Goal: Task Accomplishment & Management: Complete application form

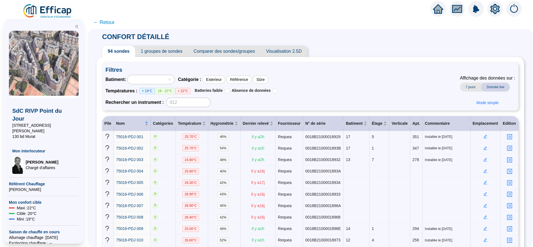
click at [115, 23] on span "← Retour" at bounding box center [104, 22] width 22 height 8
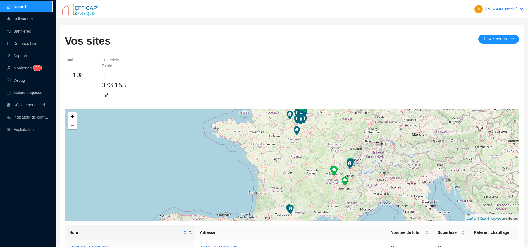
scroll to position [62, 0]
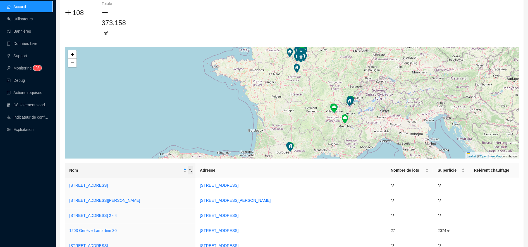
click at [192, 171] on icon "search" at bounding box center [190, 170] width 3 height 3
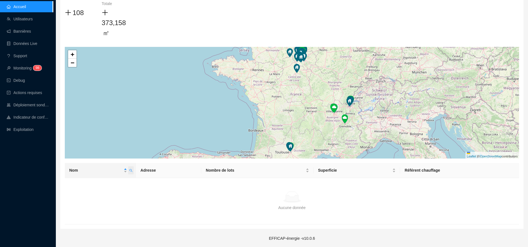
click at [134, 173] on span "Nom" at bounding box center [131, 170] width 6 height 8
click at [125, 186] on input "les clef" at bounding box center [108, 182] width 52 height 9
click at [133, 171] on icon "search" at bounding box center [130, 170] width 3 height 3
click at [105, 181] on input "les clefs" at bounding box center [108, 182] width 52 height 9
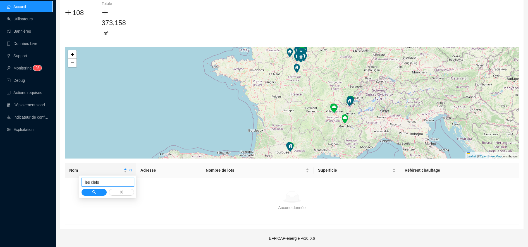
click at [105, 181] on input "les clefs" at bounding box center [108, 182] width 52 height 9
type input "foret"
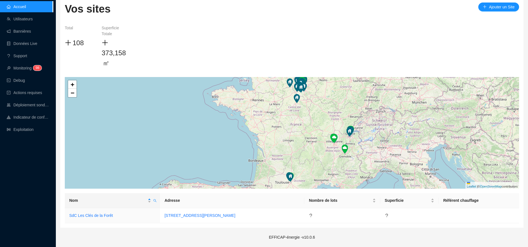
scroll to position [32, 0]
click at [92, 216] on link "SdC Les Clés de la Forêt" at bounding box center [91, 215] width 44 height 4
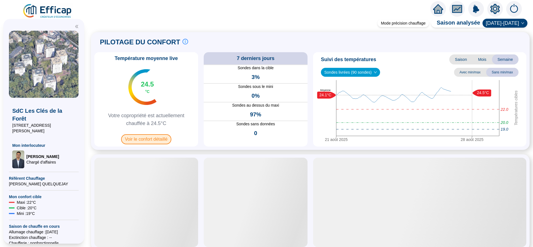
click at [163, 139] on span "Voir le confort détaillé" at bounding box center [146, 139] width 51 height 10
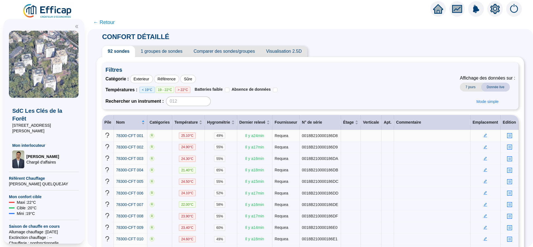
click at [484, 136] on icon "edit" at bounding box center [486, 135] width 4 height 4
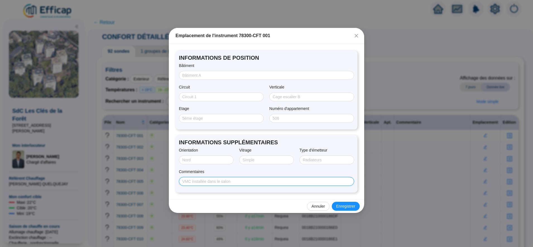
click at [254, 181] on input "Commentaires" at bounding box center [266, 182] width 168 height 6
paste input "r: b:LA FONTAINE esc: ét:4 niv: o:SE p: lot: em: f:DV f:2 d:[DATE] n:PROUVOST c…"
type input "r: b:LA FONTAINE esc: ét:4 niv: o:SE p: lot: em: f:DV f:2 d:[DATE] n:PROUVOST c…"
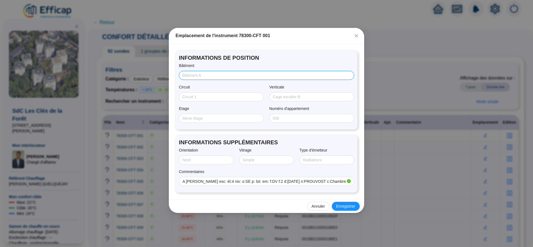
click at [201, 77] on input "Bâtiment" at bounding box center [266, 76] width 168 height 6
type input "A"
click at [191, 117] on input "Etage" at bounding box center [220, 119] width 77 height 6
click at [190, 117] on input "Etage" at bounding box center [220, 119] width 77 height 6
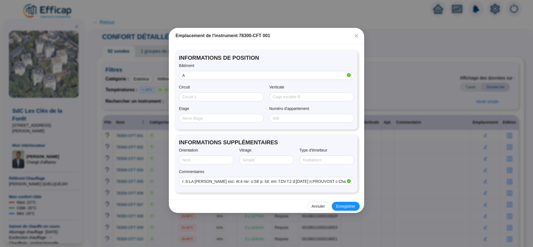
click at [187, 139] on span "INFORMATIONS SUPPLÉMENTAIRES" at bounding box center [266, 143] width 175 height 8
click at [298, 181] on input "r: b:LA FONTAINE esc: ét:4 niv: o:SE p: lot: em: f:DV f:2 d:[DATE] n:PROUVOST c…" at bounding box center [264, 182] width 164 height 6
click at [201, 96] on input "Circuit" at bounding box center [220, 97] width 77 height 6
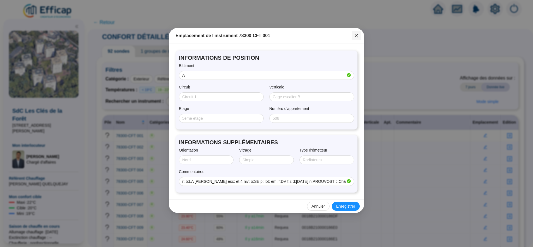
click at [357, 37] on icon "close" at bounding box center [356, 36] width 4 height 4
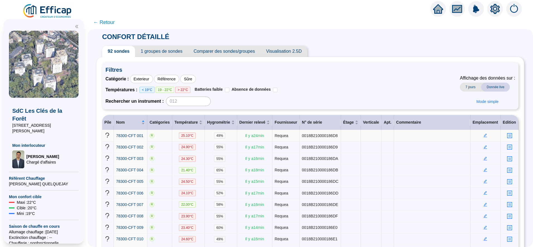
click at [115, 22] on span "← Retour" at bounding box center [104, 22] width 22 height 8
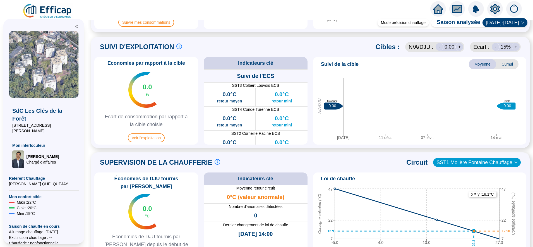
scroll to position [326, 0]
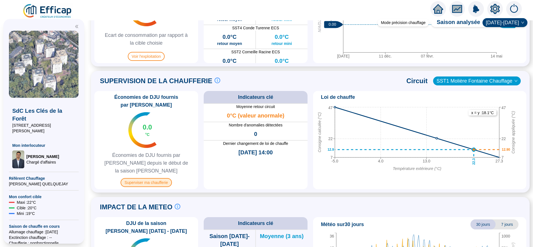
click at [161, 178] on span "Superviser ma chaufferie" at bounding box center [146, 182] width 51 height 9
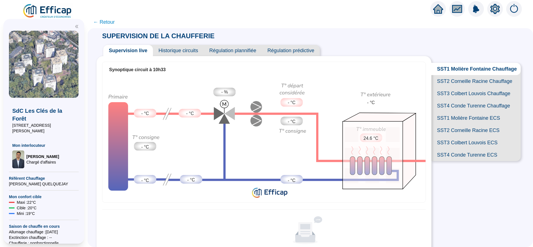
click at [111, 22] on span "← Retour" at bounding box center [104, 22] width 22 height 8
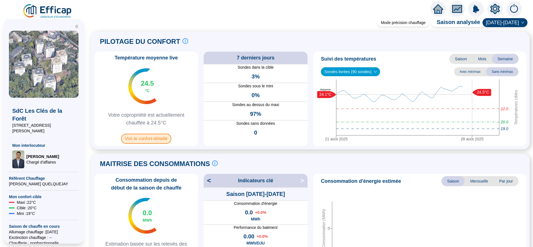
click at [149, 136] on span "Voir le confort détaillé" at bounding box center [146, 139] width 51 height 10
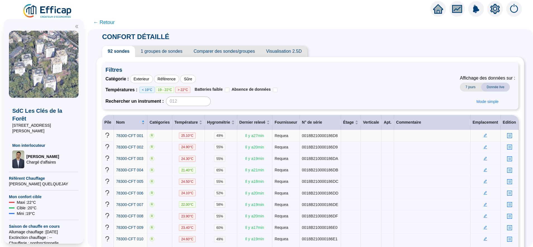
click at [484, 136] on icon "edit" at bounding box center [486, 136] width 4 height 4
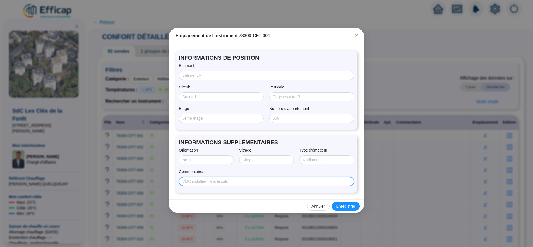
click at [205, 180] on input "Commentaires" at bounding box center [266, 182] width 168 height 6
paste input "r: b:LA FONTAINE esc: ét:4 niv: o:SE p: lot: em: f:DV f:2 d:[DATE] n:PROUVOST c…"
type input "r: b:LA FONTAINE esc: ét:4 niv: o:SE p: lot: em: f:DV f:2 d:[DATE] n:PROUVOST c…"
click at [206, 199] on div "INFORMATIONS DE POSITION Bâtiment Circuit Verticale Etage Numéro d'appartement …" at bounding box center [266, 122] width 195 height 156
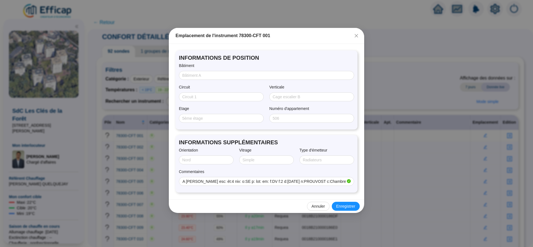
scroll to position [0, 0]
click at [201, 97] on input "Circuit" at bounding box center [220, 97] width 77 height 6
type input "SST1"
click at [189, 77] on input "Bâtiment" at bounding box center [266, 76] width 168 height 6
type input "A"
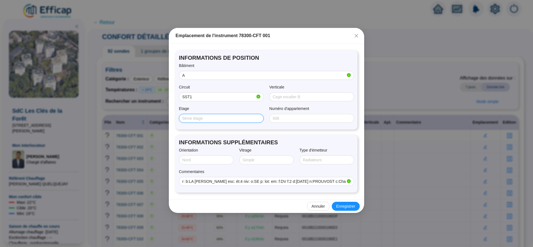
click at [186, 120] on input "Etage" at bounding box center [220, 119] width 77 height 6
type input "4"
click at [187, 162] on input "Orientation" at bounding box center [205, 160] width 47 height 6
type input "SUD/EST"
click at [249, 159] on input "Vitrage" at bounding box center [266, 160] width 47 height 6
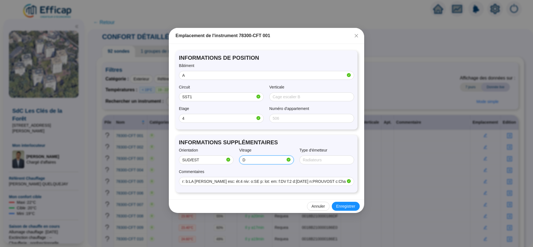
type input "Double"
click at [319, 161] on input "Type d'émetteur" at bounding box center [326, 160] width 47 height 6
type input "SOL"
click at [349, 206] on span "Enregistrer" at bounding box center [346, 207] width 19 height 6
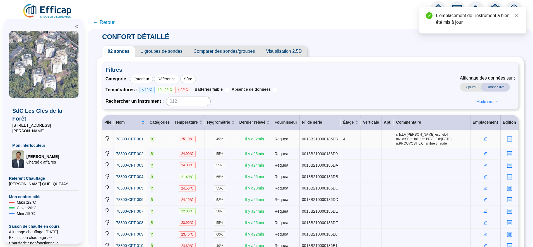
click at [484, 138] on icon "edit" at bounding box center [486, 139] width 4 height 4
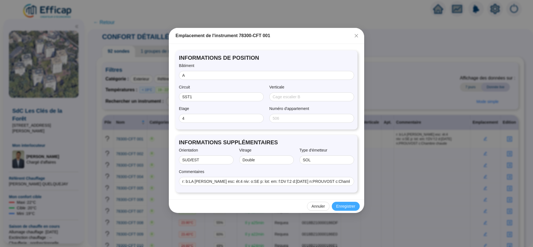
click at [336, 205] on button "Enregistrer" at bounding box center [346, 206] width 28 height 9
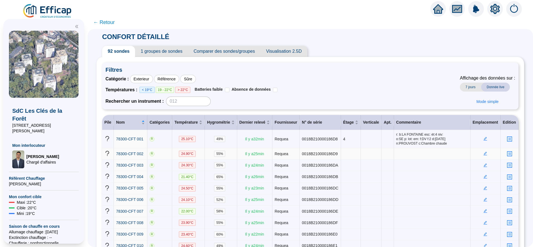
click at [484, 156] on icon "edit" at bounding box center [486, 154] width 4 height 4
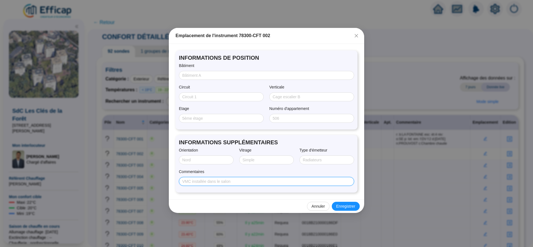
click at [188, 180] on input "Commentaires" at bounding box center [266, 182] width 168 height 6
paste input "r: b:RACINE esc: ét:1 niv: o:SO p: lot: em:R f:DV f:2 d:[DATE] n:DESCHAMPS c:"
type input "r: b:RACINE esc: ét:1 niv: o:SO p: lot: em:R f:DV f:2 d:[DATE] n:DESCHAMPS c:"
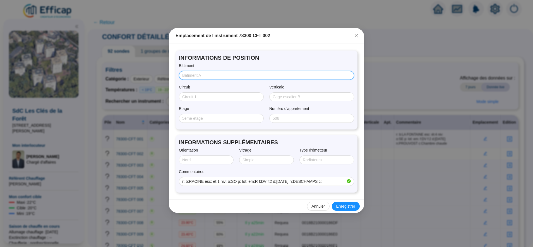
click at [192, 76] on input "Bâtiment" at bounding box center [266, 76] width 168 height 6
type input "RACINE"
type input "SST2"
type input "1"
type input "SUD/OUEST"
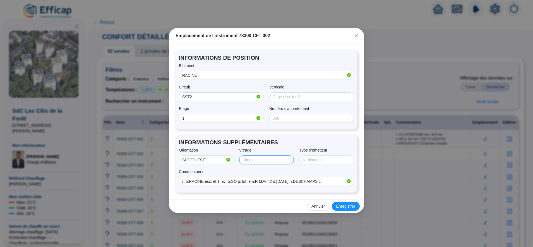
click at [271, 162] on input "Vitrage" at bounding box center [266, 160] width 47 height 6
type input "Double"
click at [318, 163] on input "Type d'émetteur" at bounding box center [326, 160] width 47 height 6
type input "RADIATEUR"
click at [348, 207] on span "Enregistrer" at bounding box center [346, 207] width 19 height 6
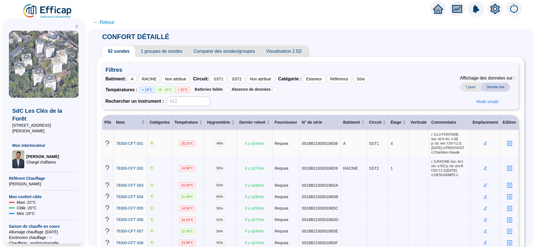
click at [484, 144] on icon "edit" at bounding box center [486, 143] width 4 height 4
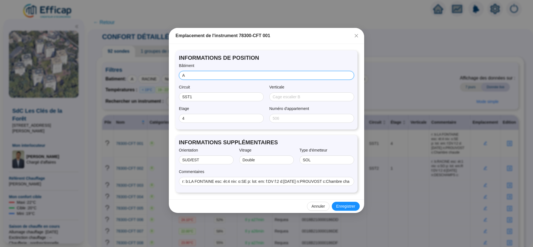
click at [207, 78] on input "A" at bounding box center [266, 76] width 168 height 6
click at [190, 74] on input "A" at bounding box center [266, 76] width 168 height 6
type input "f"
type input "FONTAINE"
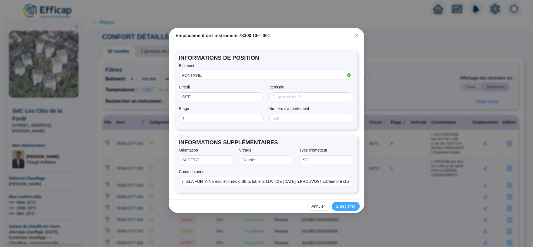
click at [337, 206] on button "Enregistrer" at bounding box center [346, 206] width 28 height 9
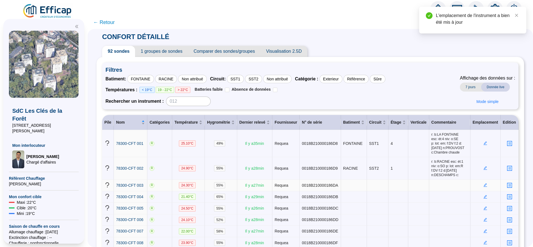
click at [484, 185] on icon "edit" at bounding box center [486, 185] width 4 height 4
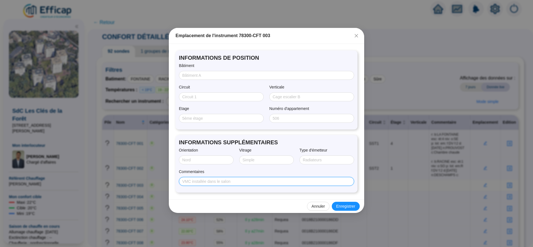
click at [199, 180] on input "Commentaires" at bounding box center [266, 182] width 168 height 6
paste input "r: b:[PERSON_NAME] esc: ét:6 niv: o:SO p: lot: em: f:SV f:2 d:[DATE] n:PONTHIEU…"
type input "r: b:[PERSON_NAME] esc: ét:6 niv: o:SO p: lot: em: f:SV f:2 d:[DATE] n:PONTHIEU…"
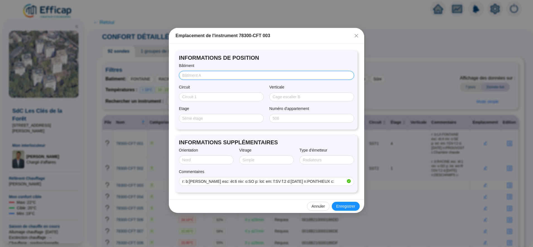
click at [197, 73] on input "Bâtiment" at bounding box center [266, 76] width 168 height 6
type input "LOUVOIS"
type input "SST3"
type input "6"
type input "SUD/OUEST"
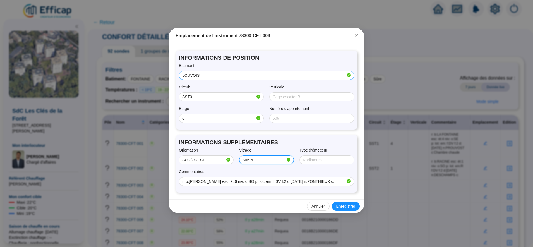
type input "SIMPLE"
type input "SOL"
click at [354, 209] on span "Enregistrer" at bounding box center [346, 207] width 19 height 6
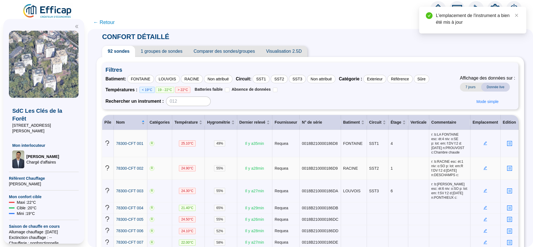
click at [484, 168] on icon "edit" at bounding box center [486, 168] width 4 height 4
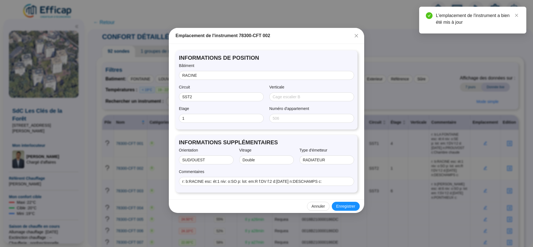
click at [325, 205] on span "Annuler" at bounding box center [318, 207] width 13 height 6
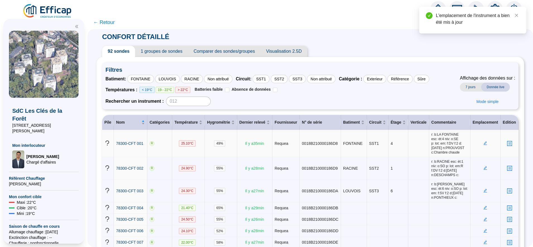
click at [484, 143] on icon "edit" at bounding box center [486, 143] width 4 height 4
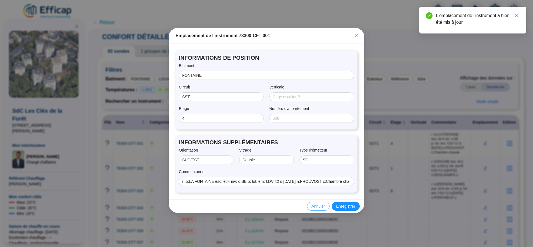
click at [320, 207] on span "Annuler" at bounding box center [318, 207] width 13 height 6
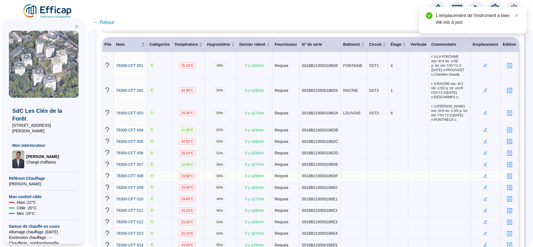
scroll to position [82, 0]
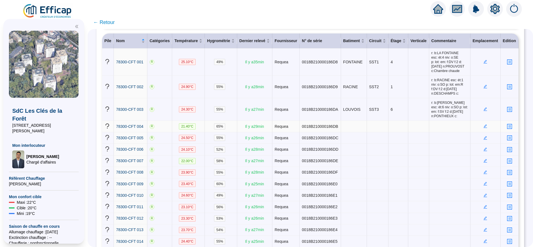
click at [484, 127] on icon "edit" at bounding box center [486, 126] width 4 height 4
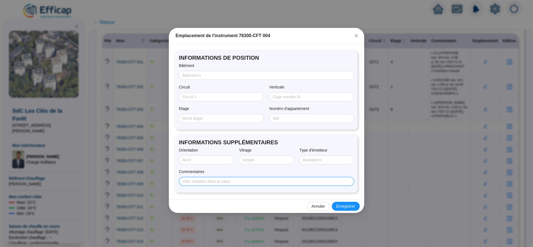
click at [198, 183] on input "Commentaires" at bounding box center [266, 182] width 168 height 6
paste input "r: b:RACINE esc: ét:9 niv: o:SE p: lot: em:R f:DV f:2 d:[DATE] n:MORTIER c:"
type input "r: b:RACINE esc: ét:9 niv: o:SE p: lot: em:R f:DV f:2 d:[DATE] n:MORTIER c:"
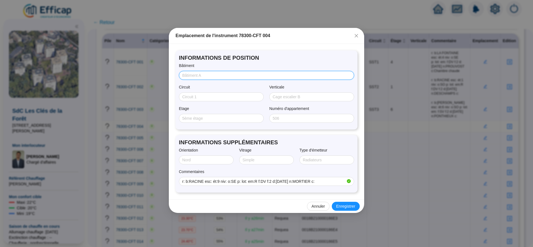
click at [202, 76] on input "Bâtiment" at bounding box center [266, 76] width 168 height 6
type input "RACINE"
type input "SST2"
type input "9"
type input "SUD/EST"
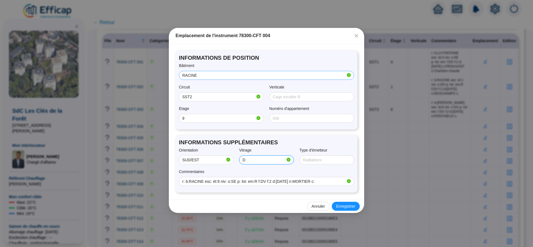
type input "Double"
type input "RADIATEUR"
click at [341, 209] on span "Enregistrer" at bounding box center [346, 207] width 19 height 6
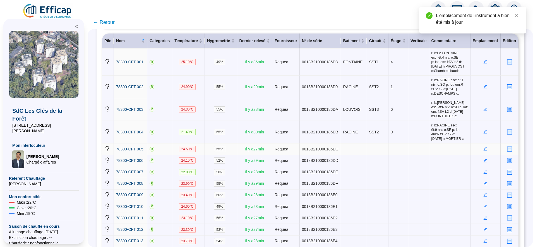
click at [484, 149] on icon "edit" at bounding box center [486, 149] width 4 height 4
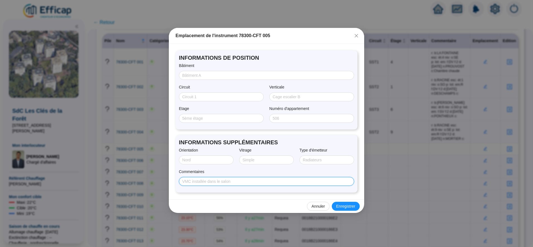
click at [202, 183] on input "Commentaires" at bounding box center [266, 182] width 168 height 6
paste input "r: b:[PERSON_NAME] esc: ét:9 niv: o:NO p: lot: em:SOL f:DV f:2 d:[DATE] n:BENTA…"
type input "r: b:[PERSON_NAME] esc: ét:9 niv: o:NO p: lot: em:SOL f:DV f:2 d:[DATE] n:BENTA…"
click at [206, 78] on span at bounding box center [266, 75] width 175 height 9
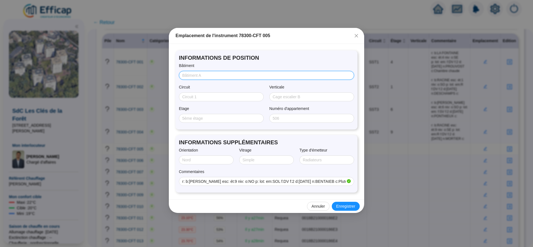
click at [207, 76] on input "Bâtiment" at bounding box center [266, 76] width 168 height 6
type input "COLBERT"
type input "SST3"
type input "9"
type input "N"
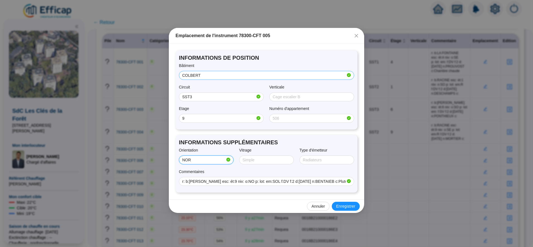
type input "NORD/OUEST"
type input "Double"
type input "SOL"
click at [344, 209] on button "Enregistrer" at bounding box center [346, 206] width 28 height 9
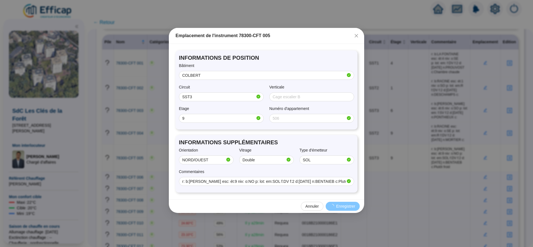
scroll to position [83, 0]
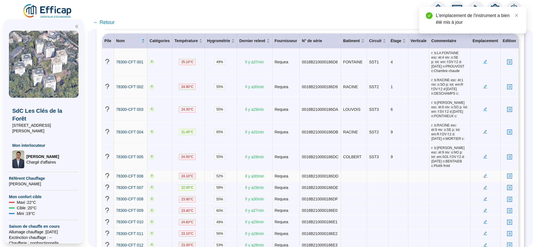
click at [484, 174] on icon "edit" at bounding box center [486, 176] width 4 height 4
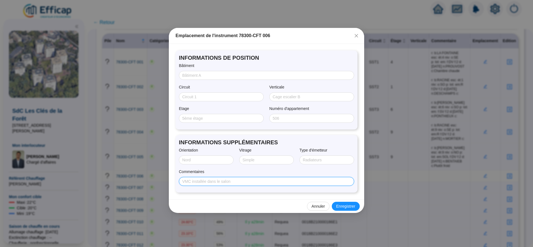
click at [202, 184] on input "Commentaires" at bounding box center [266, 182] width 168 height 6
paste input "r: b:[PERSON_NAME] esc: ét:9 niv: o:SO p: lot: em:SOL f:DV f:2 d:[DATE] n:GIRAU…"
type input "r: b:[PERSON_NAME] esc: ét:9 niv: o:SO p: lot: em:SOL f:DV f:2 d:[DATE] n:GIRAU…"
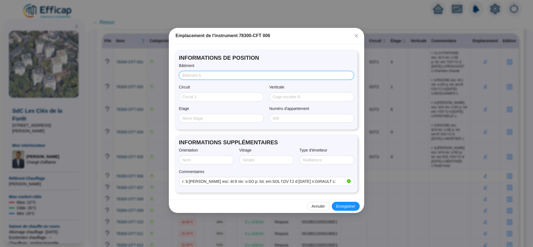
click at [203, 75] on input "Bâtiment" at bounding box center [266, 76] width 168 height 6
type input "COLBERT"
type input "SST3"
type input "9"
type input "S"
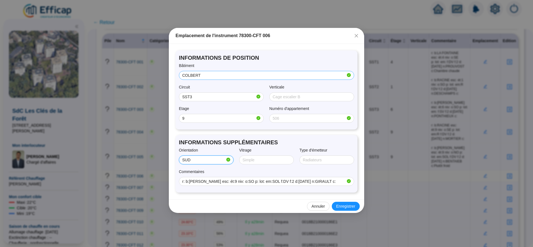
type input "SUD/OUEST"
type input "Double"
type input "SOL"
click at [349, 207] on span "Enregistrer" at bounding box center [346, 207] width 19 height 6
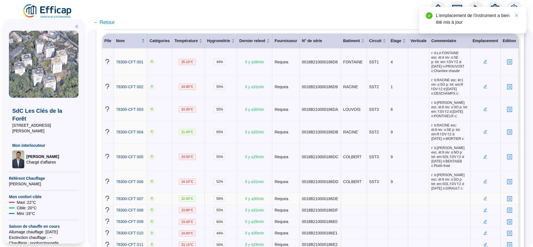
click at [484, 197] on icon "edit" at bounding box center [486, 199] width 4 height 4
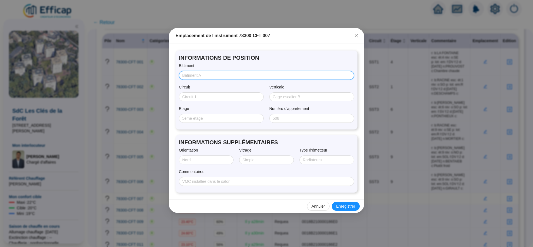
click at [199, 78] on input "Bâtiment" at bounding box center [266, 76] width 168 height 6
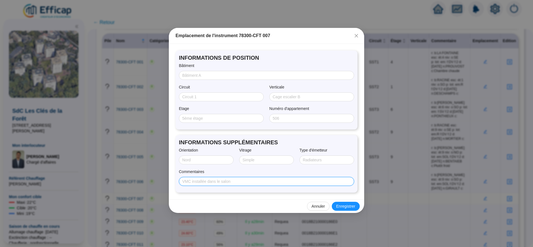
click at [205, 180] on input "Commentaires" at bounding box center [266, 182] width 168 height 6
paste input "r: b:TURENNE esc: ét:1 niv: o:NE p: lot: em:SOL f:DV f:2 d:[DATE] n:JUILLET c:"
type input "r: b:TURENNE esc: ét:1 niv: o:NE p: lot: em:SOL f:DV f:2 d:[DATE] n:JUILLET c:"
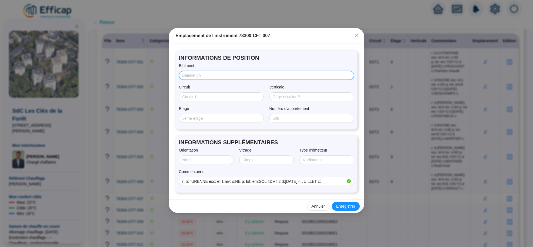
click at [194, 75] on input "Bâtiment" at bounding box center [266, 76] width 168 height 6
type input "TURENNE"
type input "SST4"
type input "1"
type input "NORD/EST"
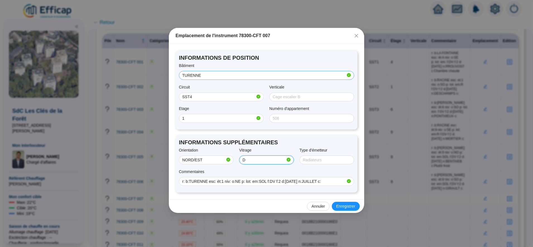
type input "Double"
type input "SOL"
click at [348, 207] on span "Enregistrer" at bounding box center [346, 207] width 19 height 6
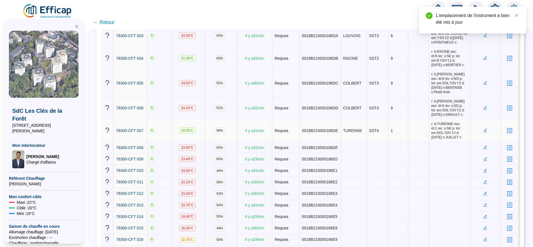
scroll to position [164, 0]
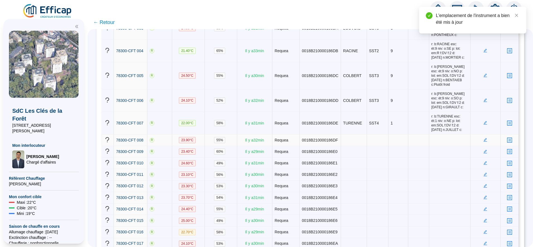
click at [484, 138] on icon "edit" at bounding box center [486, 140] width 4 height 4
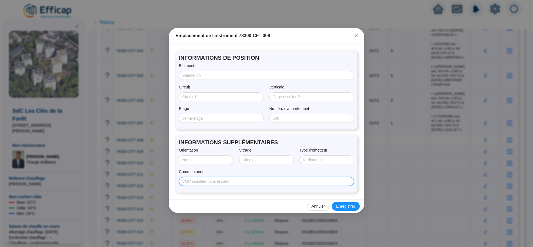
click at [223, 184] on input "Commentaires" at bounding box center [266, 182] width 168 height 6
paste input "r: b:[PERSON_NAME] esc: ét:2 niv: o:SO p: lot: em:SOL f:SV f:2 d:[DATE] n:OUARZ…"
type input "r: b:[PERSON_NAME] esc: ét:2 niv: o:SO p: lot: em:SOL f:SV f:2 d:[DATE] n:OUARZ…"
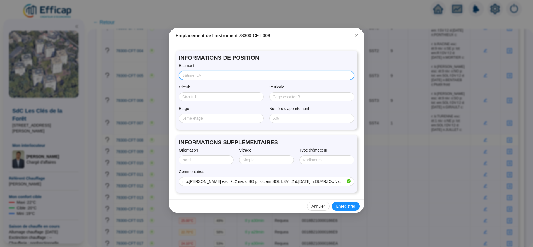
drag, startPoint x: 191, startPoint y: 76, endPoint x: 190, endPoint y: 79, distance: 3.4
click at [191, 76] on input "Bâtiment" at bounding box center [266, 76] width 168 height 6
type input "COLBERT"
type input "SST3"
type input "2"
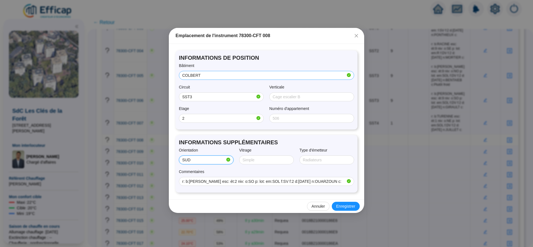
type input "SUD/OUEST"
type input "SIMPLE"
type input "SOL"
click at [342, 204] on span "Enregistrer" at bounding box center [346, 207] width 19 height 6
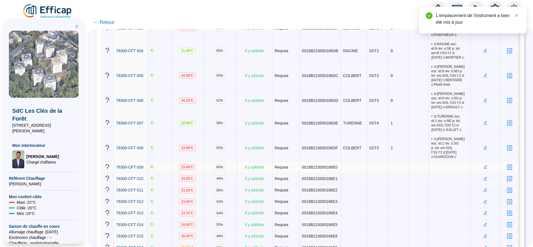
click at [484, 165] on icon "edit" at bounding box center [486, 167] width 4 height 4
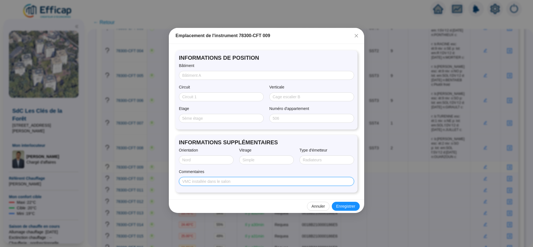
click at [203, 181] on input "Commentaires" at bounding box center [266, 182] width 168 height 6
paste input "r: b:CONDE esc: ét:9 niv: o:NO p: lot: em:SOL f:DV f:2 d:[DATE] n:JACQUOT c:"
type input "r: b:CONDE esc: ét:9 niv: o:NO p: lot: em:SOL f:DV f:2 d:[DATE] n:JACQUOT c:"
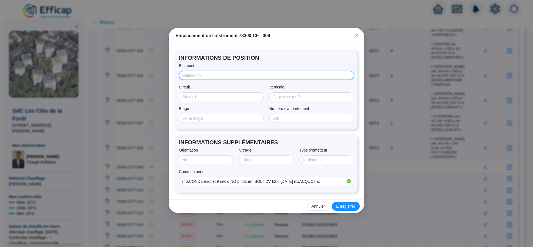
click at [191, 76] on input "Bâtiment" at bounding box center [266, 76] width 168 height 6
type input "CONDE"
type input "SST4"
type input "9"
type input "N"
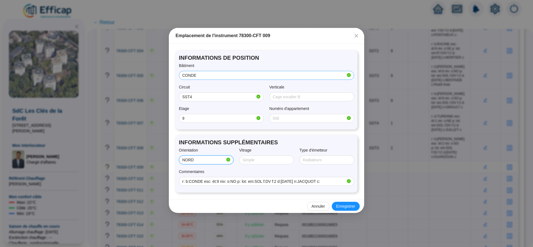
type input "NORD/OUEST"
type input "Double"
type input "SOL"
click at [345, 208] on span "Enregistrer" at bounding box center [346, 207] width 19 height 6
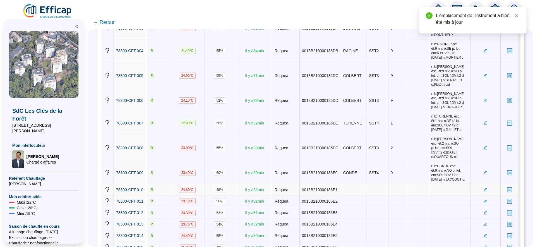
click at [484, 188] on icon "edit" at bounding box center [486, 190] width 4 height 4
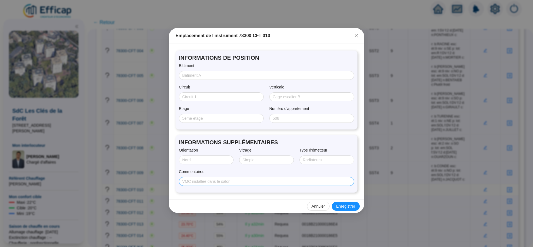
click at [197, 185] on span at bounding box center [266, 181] width 175 height 9
paste input "r: b:[PERSON_NAME] esc: ét:9 niv: o:NE p: lot: em:SOL f:DV f:2 d:[DATE] n:VERRI…"
type input "r: b:[PERSON_NAME] esc: ét:9 niv: o:NE p: lot: em:SOL f:DV f:2 d:[DATE] n:VERRI…"
click at [197, 72] on span at bounding box center [266, 75] width 175 height 9
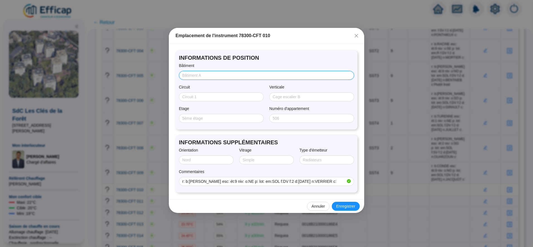
click at [196, 74] on input "Bâtiment" at bounding box center [266, 76] width 168 height 6
type input "LOUVOIS"
type input "SST3"
type input "9"
type input "NORD/EST"
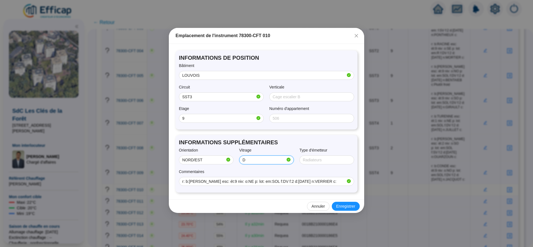
type input "Double"
type input "SOL"
click at [347, 207] on span "Enregistrer" at bounding box center [346, 207] width 19 height 6
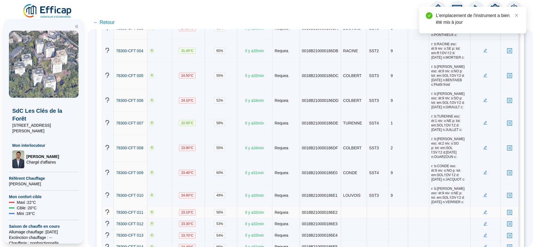
click at [484, 211] on icon "edit" at bounding box center [486, 213] width 4 height 4
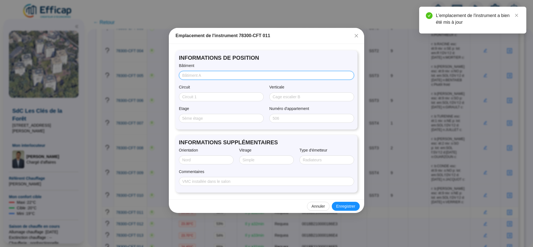
click at [203, 77] on input "Bâtiment" at bounding box center [266, 76] width 168 height 6
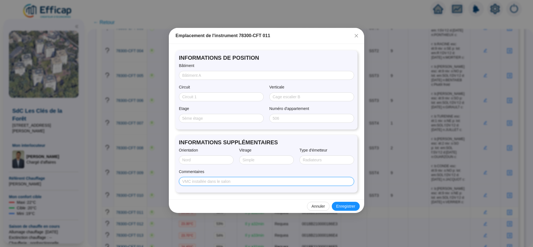
click at [205, 182] on input "Commentaires" at bounding box center [266, 182] width 168 height 6
paste input "r: b:MOLIERE esc: ét:2 niv: o:NE p: lot: em:SOL f:DV f:2 d:[DATE] n:POIRIER c:"
type input "r: b:MOLIERE esc: ét:2 niv: o:NE p: lot: em:SOL f:DV f:2 d:[DATE] n:POIRIER c:"
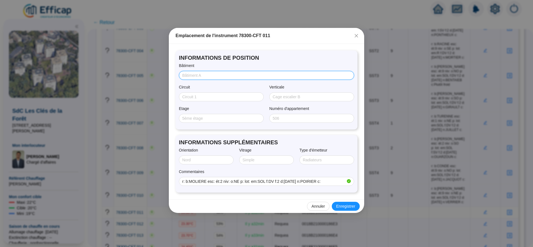
click at [189, 77] on input "Bâtiment" at bounding box center [266, 76] width 168 height 6
type input "MOLIERE"
type input "SST1"
type input "2"
type input "N"
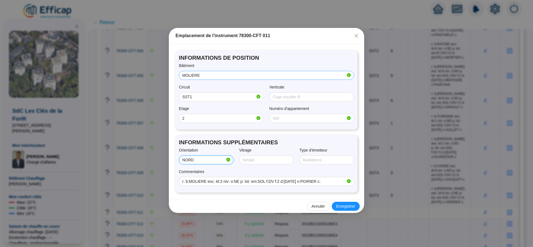
type input "NORD/EST"
type input "Double"
type input "SOL"
click at [338, 204] on span "Enregistrer" at bounding box center [346, 207] width 19 height 6
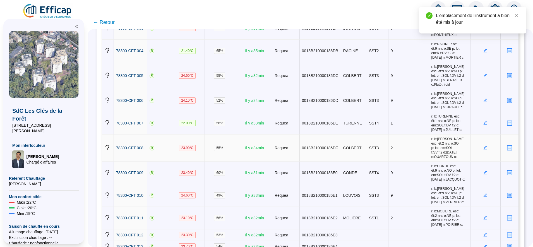
scroll to position [245, 0]
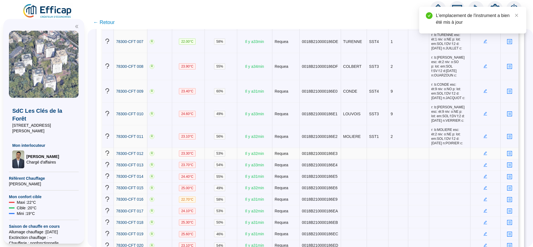
click at [484, 152] on icon "edit" at bounding box center [486, 154] width 4 height 4
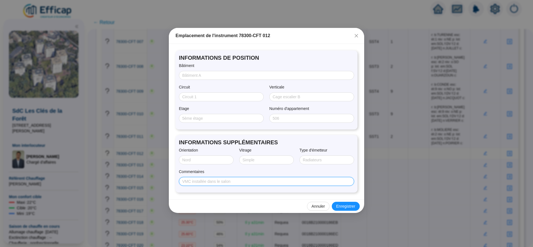
click at [202, 182] on input "Commentaires" at bounding box center [266, 182] width 168 height 6
paste input "r: b:[PERSON_NAME] esc: ét:1 niv: o:SE p: lot: em:R f:SV f:2 d:[DATE] n:MAROLLE…"
type input "r: b:[PERSON_NAME] esc: ét:1 niv: o:SE p: lot: em:R f:SV f:2 d:[DATE] n:MAROLLE…"
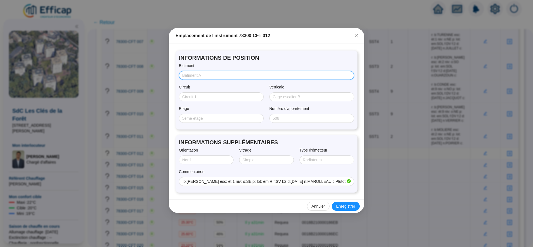
click at [206, 75] on input "Bâtiment" at bounding box center [266, 76] width 168 height 6
type input "CORNEILLE"
type input "SST2"
type input "1"
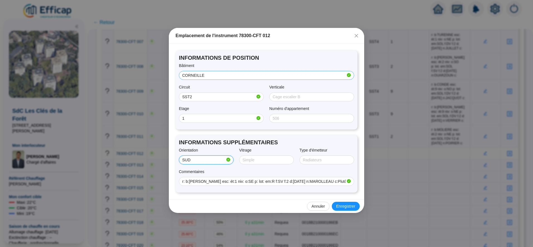
type input "SUD/EST"
type input "SIMPLE"
type input "RADIATEUR"
drag, startPoint x: 346, startPoint y: 209, endPoint x: 340, endPoint y: 213, distance: 8.1
click at [346, 209] on span "Enregistrer" at bounding box center [346, 207] width 19 height 6
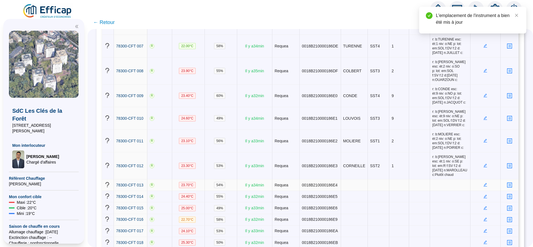
click at [484, 183] on icon "edit" at bounding box center [486, 185] width 4 height 4
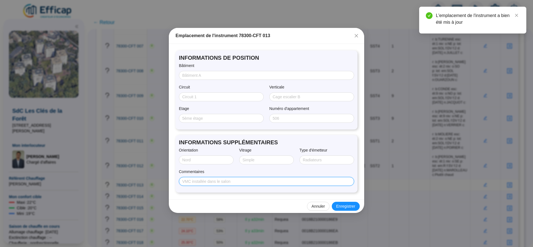
click at [212, 182] on input "Commentaires" at bounding box center [266, 182] width 168 height 6
paste input "r: b:TURENNE esc: ét:5 niv: o:SE p: lot: em:SOL f:DV f:2 d:[DATE] n:POITRAT c:"
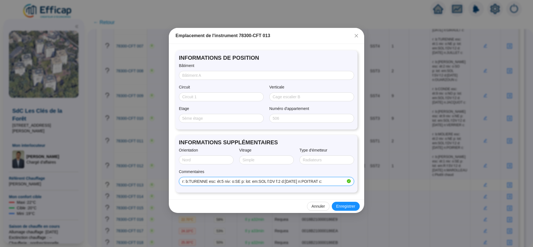
click at [212, 182] on input "r: b:TURENNE esc: ét:5 niv: o:SE p: lot: em:SOL f:DV f:2 d:[DATE] n:POITRAT c:" at bounding box center [264, 182] width 164 height 6
type input "r: b:TURENNE esc: ét:5 niv: o:SE p: lot: em:SOL f:DV f:2 d:[DATE] n:POITRAT c:"
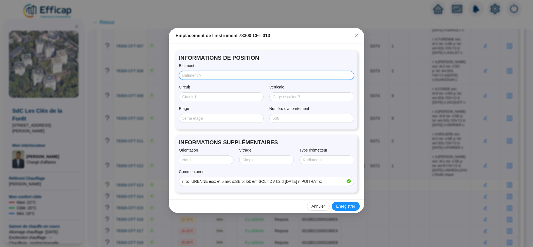
drag, startPoint x: 189, startPoint y: 77, endPoint x: 186, endPoint y: 85, distance: 9.0
click at [189, 77] on input "Bâtiment" at bounding box center [266, 76] width 168 height 6
type input "TURENNE"
type input "SST4"
type input "5"
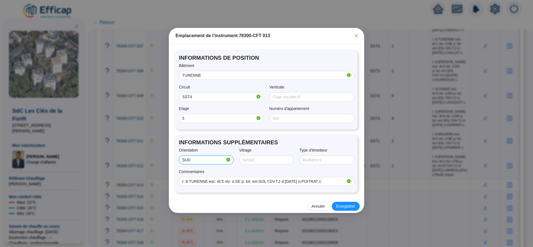
type input "SUD/EST"
type input "Double"
type input "SOL"
click at [347, 209] on span "Enregistrer" at bounding box center [346, 207] width 19 height 6
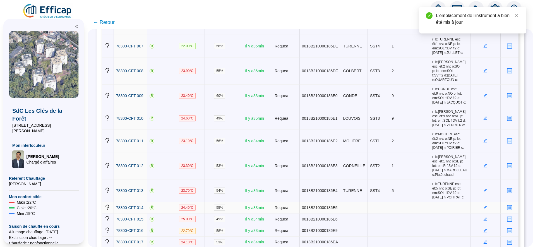
click at [484, 206] on icon "edit" at bounding box center [486, 208] width 4 height 4
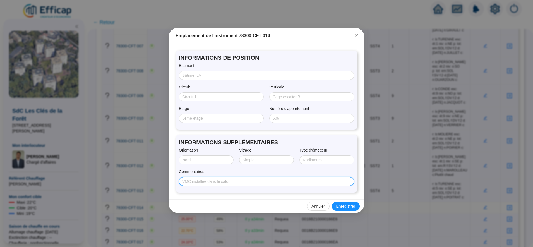
click at [236, 181] on input "Commentaires" at bounding box center [266, 182] width 168 height 6
paste input "r: b:[PERSON_NAME] esc: ét:8 niv: o:NO p: lot: em:C + R f:DV f:2 d:[DATE] n:BRA…"
type input "r: b:[PERSON_NAME] esc: ét:8 niv: o:NO p: lot: em:C + R f:DV f:2 d:[DATE] n:BRA…"
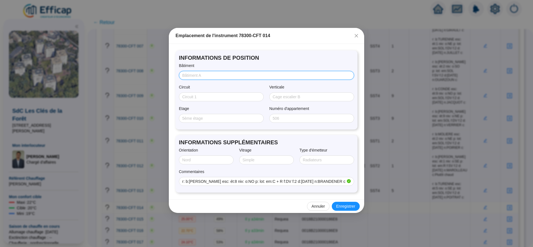
click at [212, 75] on input "Bâtiment" at bounding box center [266, 76] width 168 height 6
type input "CORNEILLE"
type input "SST2"
type input "8"
type input "NORD/OUEST"
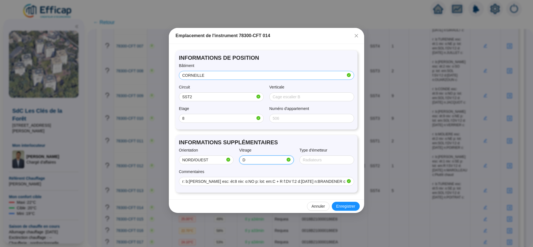
type input "Double"
type input "R"
click at [264, 204] on div "Annuler Enregistrer" at bounding box center [266, 206] width 195 height 14
click at [338, 206] on span "Enregistrer" at bounding box center [346, 207] width 19 height 6
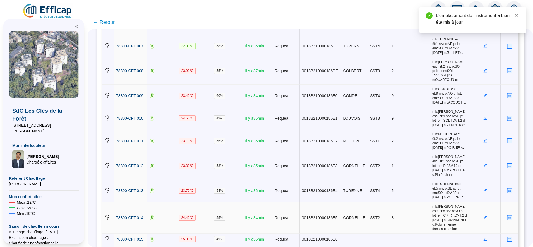
click at [484, 216] on icon "edit" at bounding box center [486, 218] width 4 height 4
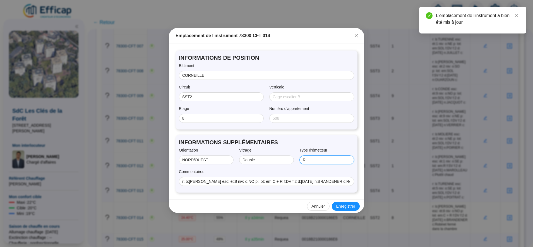
click at [327, 159] on input "R" at bounding box center [326, 160] width 47 height 6
type input "RADIATEUR"
click at [349, 208] on span "Enregistrer" at bounding box center [346, 207] width 19 height 6
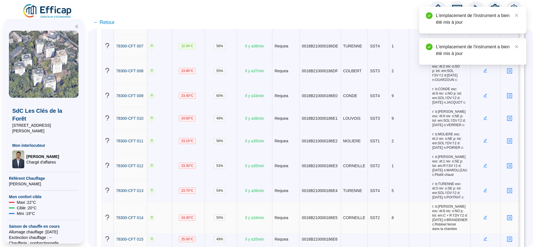
scroll to position [327, 0]
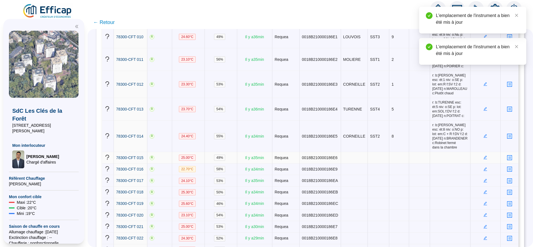
click at [484, 156] on icon "edit" at bounding box center [486, 158] width 4 height 4
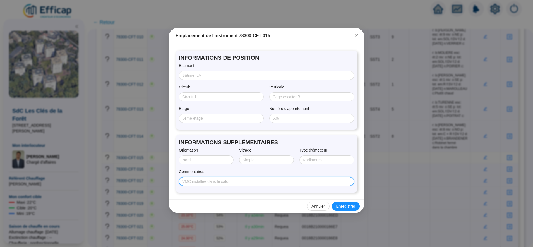
click at [185, 182] on input "Commentaires" at bounding box center [266, 182] width 168 height 6
paste input "r: b:TURENNE esc: ét:9 niv: o:NO p: lot: em:SOL f:SV f:2 d:[DATE] n:FERRAGU c:"
type input "r: b:TURENNE esc: ét:9 niv: o:NO p: lot: em:SOL f:SV f:2 d:[DATE] n:FERRAGU c:"
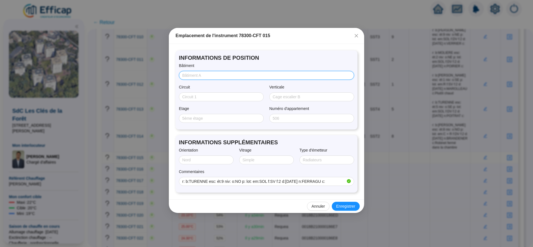
click at [201, 78] on input "Bâtiment" at bounding box center [266, 76] width 168 height 6
type input "TURENNE"
type input "SST4"
type input "9"
type input "NORD/OUEST"
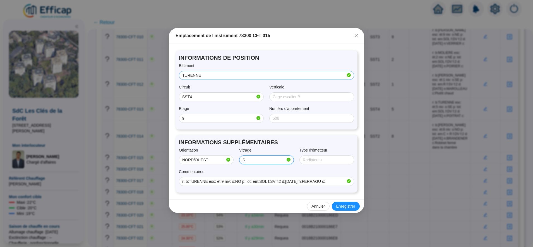
type input "SIMPLE"
type input "SOL"
click at [346, 208] on span "Enregistrer" at bounding box center [346, 207] width 19 height 6
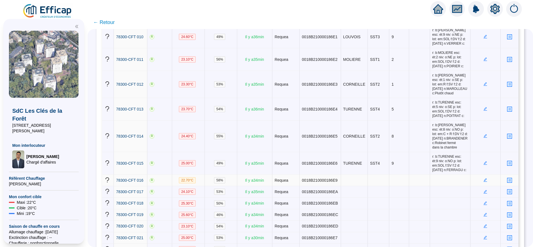
click at [485, 179] on icon "edit" at bounding box center [486, 180] width 2 height 2
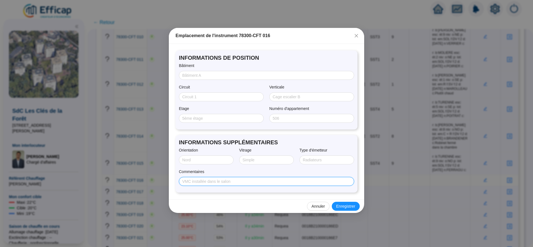
click at [202, 181] on input "Commentaires" at bounding box center [266, 182] width 168 height 6
paste input "r: b:RACINE esc: ét:1 niv: o:SO p: lot: em:R f:DV f:2 d:[DATE] n:DESCHAMPS c:"
type input "r: b:RACINE esc: ét:1 niv: o:SO p: lot: em:R f:DV f:2 d:[DATE] n:DESCHAMPS c:"
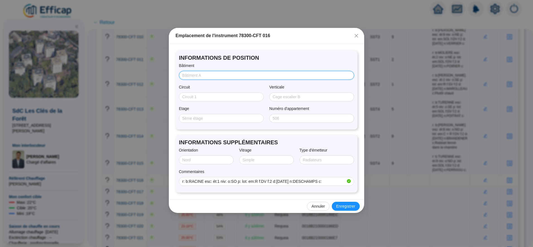
click at [201, 77] on input "Bâtiment" at bounding box center [266, 76] width 168 height 6
type input "RACINE"
type input "SST2"
type input "1"
type input "SUD/OUEST"
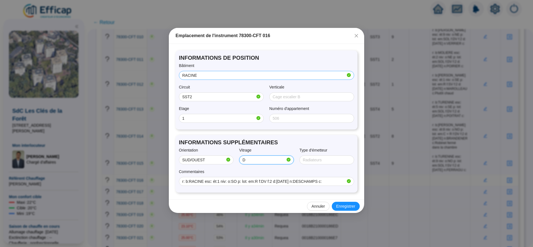
type input "Double"
type input "RADIATEUR"
click at [345, 211] on div "Annuler Enregistrer" at bounding box center [266, 206] width 195 height 14
click at [346, 211] on button "Enregistrer" at bounding box center [346, 206] width 28 height 9
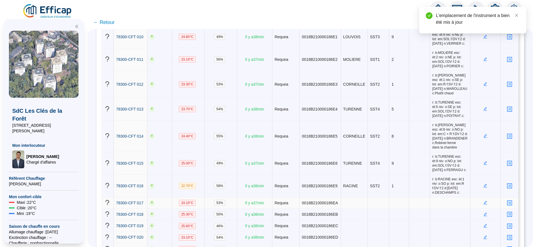
click at [484, 201] on icon "edit" at bounding box center [486, 203] width 4 height 4
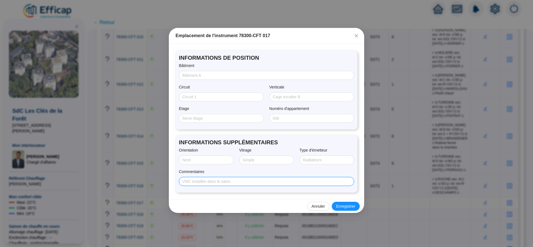
click at [259, 184] on input "Commentaires" at bounding box center [266, 182] width 168 height 6
paste input "r: b:[PERSON_NAME] esc: ét:5 niv: o:NO p: lot: em:C f:DV f:2 d:[DATE] n:GOURMEL…"
type input "r: b:[PERSON_NAME] esc: ét:5 niv: o:NO p: lot: em:C f:DV f:2 d:[DATE] n:GOURMEL…"
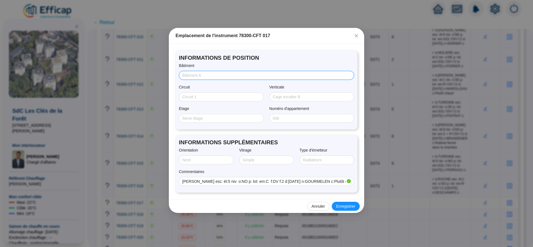
scroll to position [0, 0]
click at [197, 77] on input "Bâtiment" at bounding box center [266, 76] width 168 height 6
type input "CORNEILLE"
type input "SST2"
type input "5"
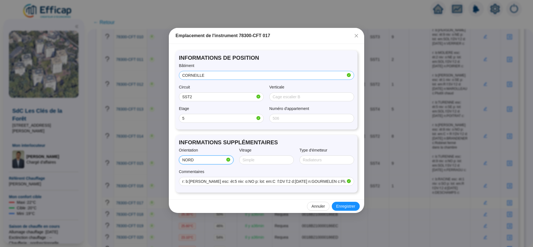
type input "NORD/OUEST"
type input "Double"
type input "c"
type input "Convecteur"
click at [347, 207] on span "Enregistrer" at bounding box center [346, 207] width 19 height 6
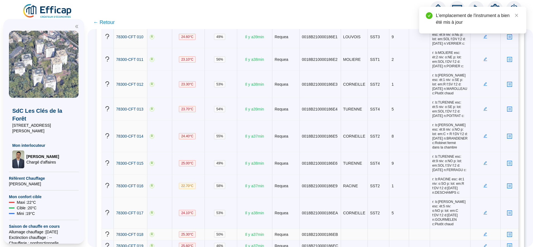
click at [484, 233] on icon "edit" at bounding box center [486, 235] width 4 height 4
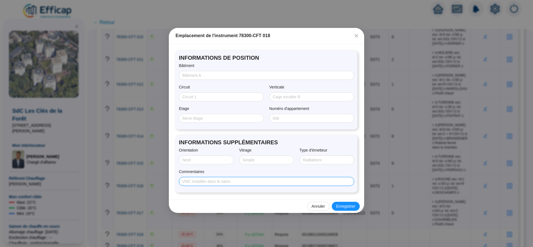
click at [234, 180] on input "Commentaires" at bounding box center [266, 182] width 168 height 6
paste input "r: b:TURENNE esc: ét:9 niv: o:SE p: lot: em:SOL f:DV f:2 d:[DATE] n:SPELLER c:"
type input "r: b:TURENNE esc: ét:9 niv: o:SE p: lot: em:SOL f:DV f:2 d:[DATE] n:SPELLER c:"
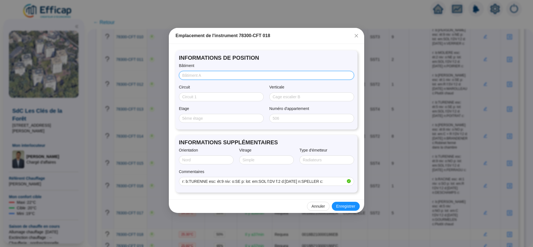
click at [195, 76] on input "Bâtiment" at bounding box center [266, 76] width 168 height 6
type input "TURENNE"
type input "SST4"
type input "9"
type input "SUD/EST"
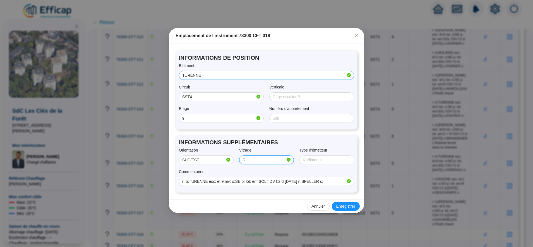
type input "Double"
type input "SOL"
click at [340, 206] on span "Enregistrer" at bounding box center [346, 207] width 19 height 6
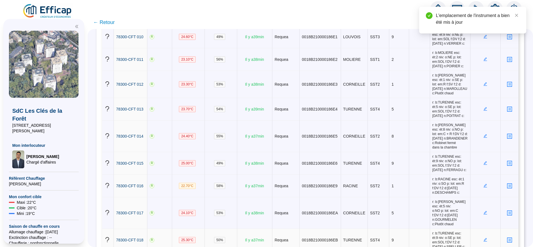
scroll to position [408, 0]
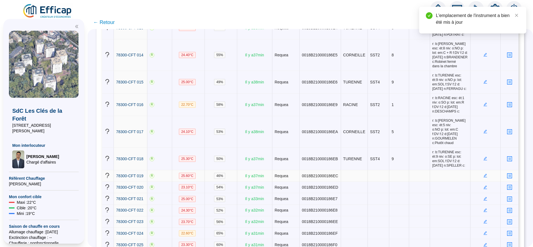
click at [484, 174] on icon "edit" at bounding box center [486, 176] width 4 height 4
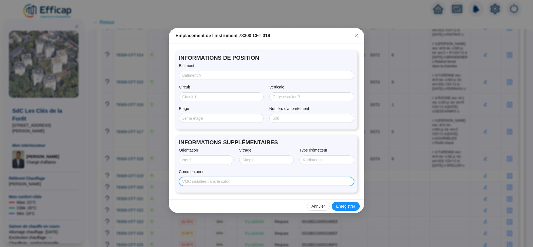
click at [198, 181] on input "Commentaires" at bounding box center [266, 182] width 168 height 6
paste input "r: b:[PERSON_NAME] esc: ét:9 niv: o:SO p: lot: em:SOL f:SV f:2 d:[DATE] n:BONNI…"
type input "r: b:[PERSON_NAME] esc: ét:9 niv: o:SO p: lot: em:SOL f:SV f:2 d:[DATE] n:BONNI…"
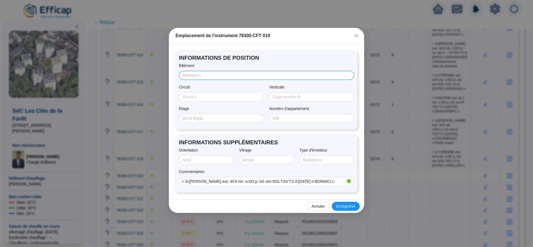
click at [200, 76] on input "Bâtiment" at bounding box center [266, 76] width 168 height 6
type input "LOUVOIS"
type input "SST3"
type input "9"
type input "SUD/OUEST"
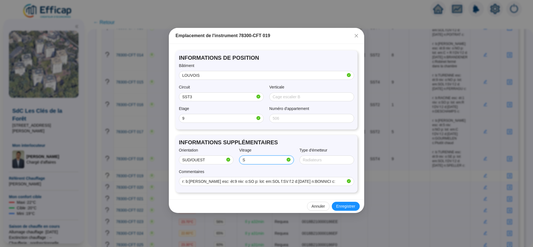
type input "SIMPLE"
type input "SOL"
click at [342, 206] on span "Enregistrer" at bounding box center [346, 207] width 19 height 6
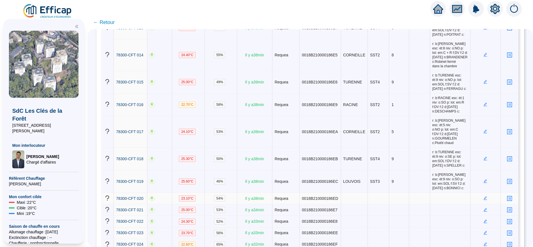
click at [484, 196] on icon "edit" at bounding box center [486, 198] width 4 height 4
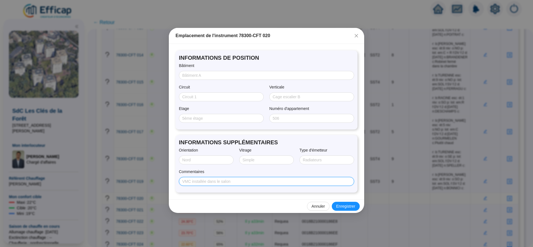
click at [201, 182] on input "Commentaires" at bounding box center [266, 182] width 168 height 6
paste input "r: b:LOUVOIS esc: ét:1 niv: o:SO p: lot: em:SOL f:DV f:2 d:[DATE] n:CHASTANT c:…"
type input "r: b:LOUVOIS esc: ét:1 niv: o:SO p: lot: em:SOL f:DV f:2 d:[DATE] n:CHASTANT c:…"
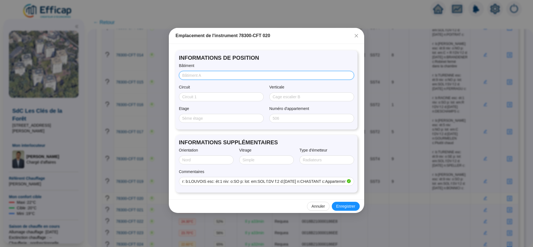
drag, startPoint x: 185, startPoint y: 75, endPoint x: 186, endPoint y: 85, distance: 9.8
click at [185, 75] on input "Bâtiment" at bounding box center [266, 76] width 168 height 6
type input "LOUVOIS"
type input "SST3"
type input "1"
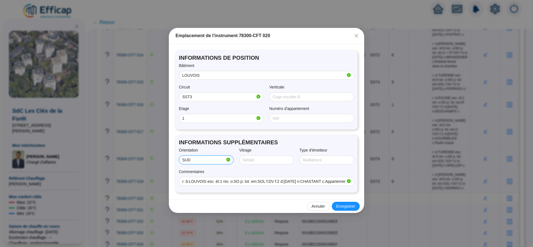
type input "SUD/OUEST"
type input "Double"
type input "SOL"
click at [337, 206] on button "Enregistrer" at bounding box center [346, 206] width 28 height 9
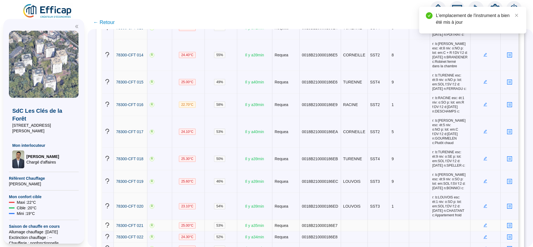
click at [484, 224] on icon "edit" at bounding box center [486, 226] width 4 height 4
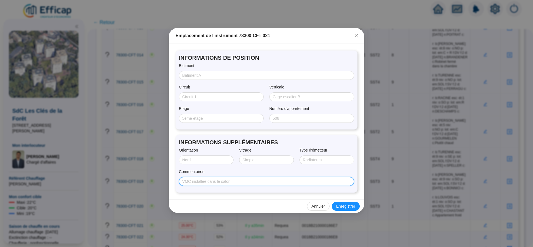
click at [230, 179] on input "Commentaires" at bounding box center [266, 182] width 168 height 6
paste input "r: b:CONDE esc: ét:9 niv: o:SO p: lot: em:SOL f:DV f:2 d:[DATE] n:GENSE c:Appar…"
type input "r: b:CONDE esc: ét:9 niv: o:SO p: lot: em:SOL f:DV f:2 d:[DATE] n:GENSE c:Appar…"
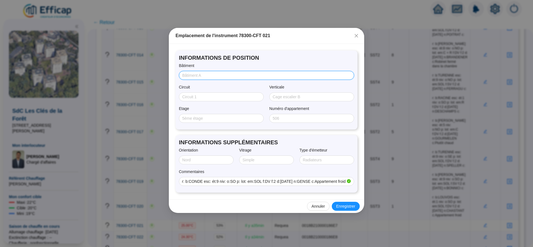
click at [190, 77] on input "Bâtiment" at bounding box center [266, 76] width 168 height 6
type input "CONDE"
type input "SST4"
type input "9"
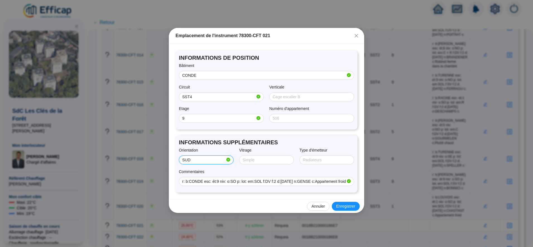
type input "SUD/OUEST"
type input "Double"
type input "SOL"
click at [340, 207] on span "Enregistrer" at bounding box center [346, 207] width 19 height 6
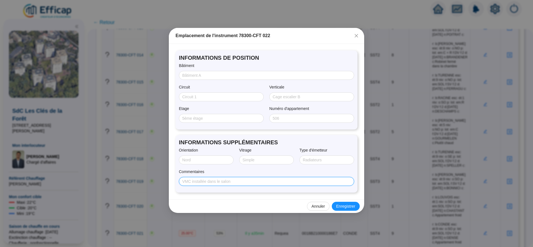
click at [199, 182] on input "Commentaires" at bounding box center [266, 182] width 168 height 6
paste input "r: b:MOLIERE esc: ét:4 niv: o:NO p: lot: em:SOL f:DV f:2 d:[DATE] n:DUCROCQ c:"
type input "r: b:MOLIERE esc: ét:4 niv: o:NO p: lot: em:SOL f:DV f:2 d:[DATE] n:DUCROCQ c:"
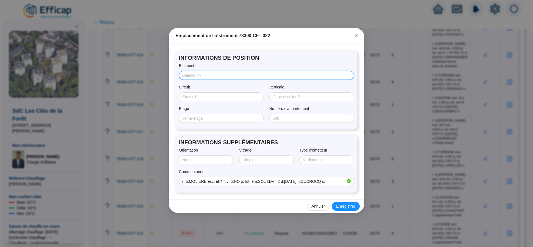
click at [194, 75] on input "Bâtiment" at bounding box center [266, 76] width 168 height 6
type input "MOLIERE"
type input "SST1"
type input "4"
type input "NORD/OUEST"
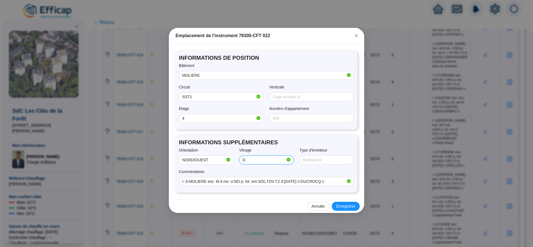
type input "Double"
type input "SOL"
click at [338, 206] on span "Enregistrer" at bounding box center [346, 207] width 19 height 6
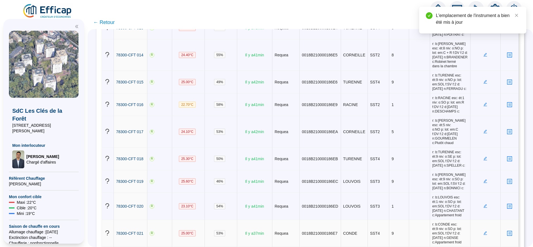
scroll to position [490, 0]
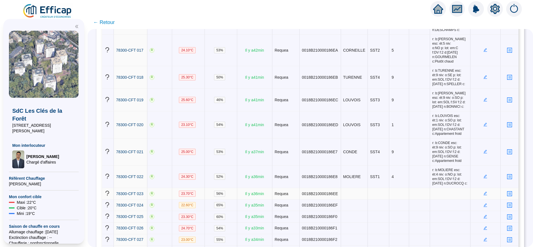
click at [484, 192] on icon "edit" at bounding box center [486, 194] width 4 height 4
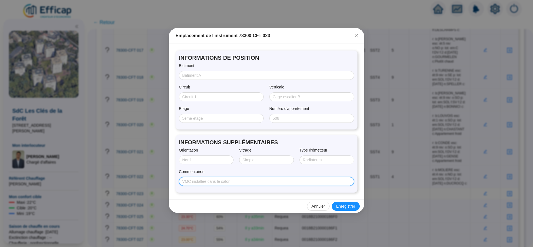
click at [196, 182] on input "Commentaires" at bounding box center [266, 182] width 168 height 6
paste input "r: b:MOLIERE esc: ét:1 niv: o:SE p: lot: em:SOL f:DV f:2 d:[DATE] n:LLORET c:Ap…"
type input "r: b:MOLIERE esc: ét:1 niv: o:SE p: lot: em:SOL f:DV f:2 d:[DATE] n:LLORET c:Ap…"
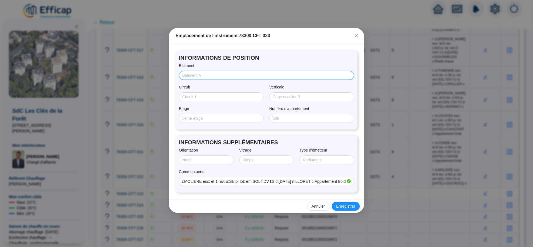
click at [194, 76] on input "Bâtiment" at bounding box center [266, 76] width 168 height 6
type input "MOLIERE"
type input "SST1"
type input "1"
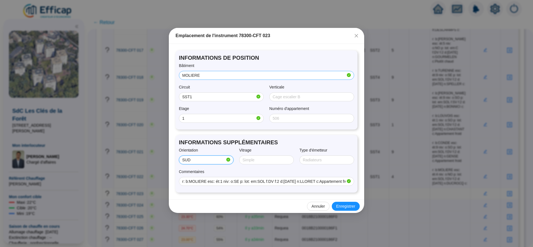
type input "SUD/EST"
type input "Double"
type input "SOL"
click at [344, 206] on span "Enregistrer" at bounding box center [346, 207] width 19 height 6
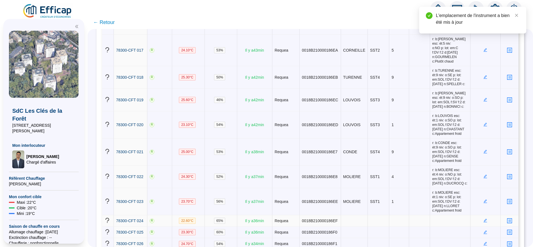
click at [484, 219] on icon "edit" at bounding box center [486, 221] width 4 height 4
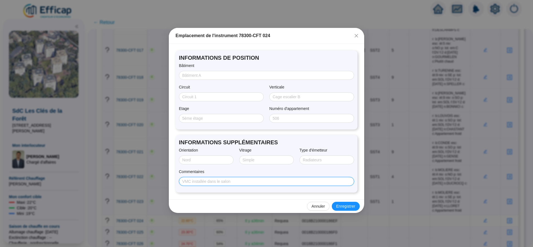
click at [199, 182] on input "Commentaires" at bounding box center [266, 182] width 168 height 6
paste input "r: b:[PERSON_NAME] esc: ét:4 niv: o:SE p: lot: em:R f:DV f:2 d:[DATE] n:LHUBERT…"
type input "r: b:[PERSON_NAME] esc: ét:4 niv: o:SE p: lot: em:R f:DV f:2 d:[DATE] n:LHUBERT…"
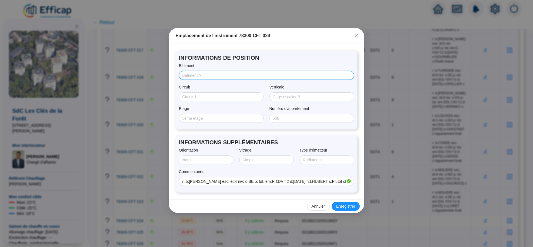
click at [195, 73] on input "Bâtiment" at bounding box center [266, 76] width 168 height 6
type input "CORNEILLE"
type input "SST2"
type input "4"
type input "SUD/EST"
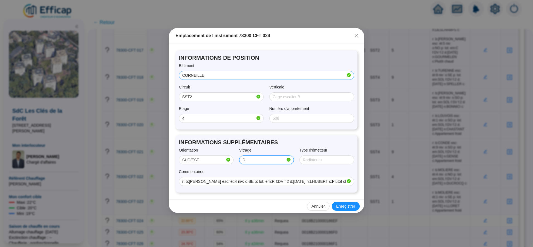
type input "Double"
type input "RADIATEUR"
click at [338, 207] on span "Enregistrer" at bounding box center [346, 207] width 19 height 6
